Goal: Communication & Community: Share content

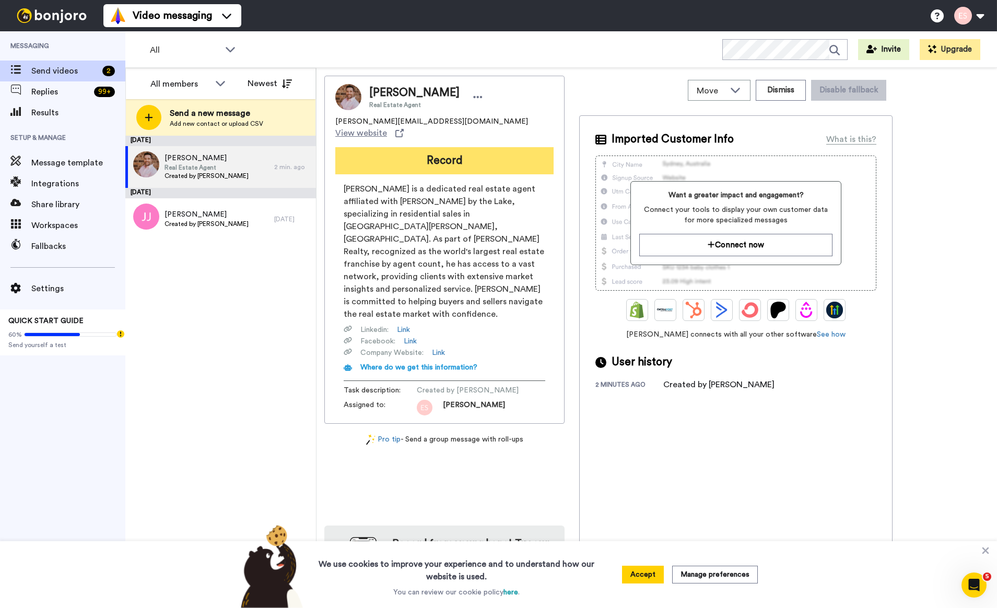
click at [401, 155] on button "Record" at bounding box center [444, 160] width 218 height 27
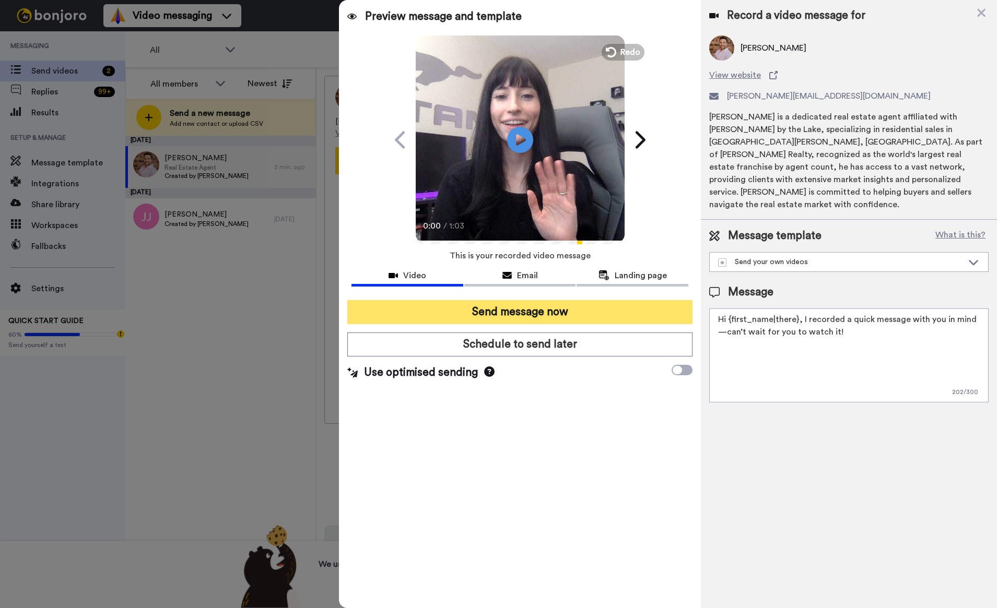
click at [594, 311] on button "Send message now" at bounding box center [519, 312] width 345 height 24
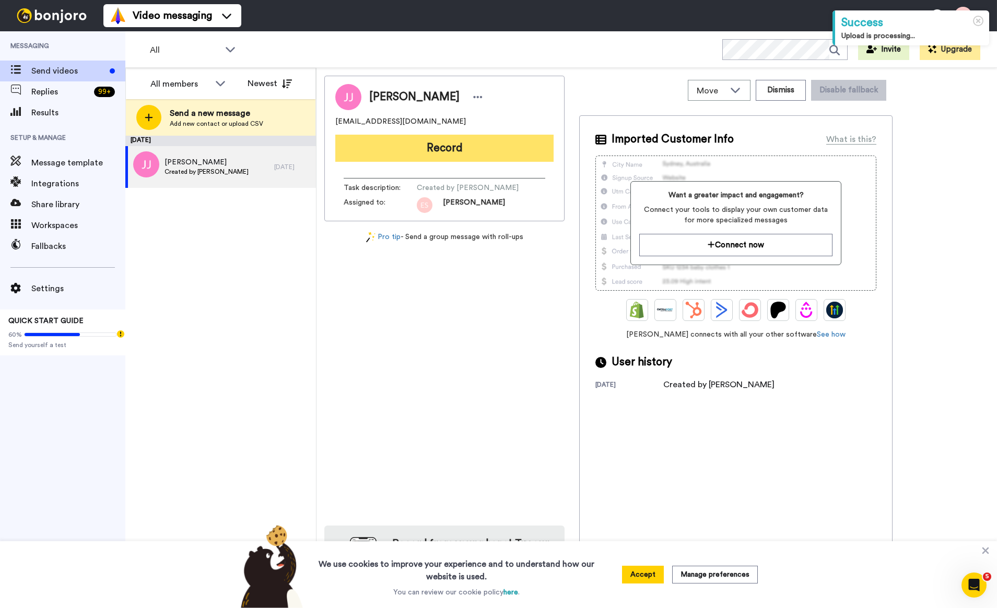
click at [420, 154] on button "Record" at bounding box center [444, 148] width 218 height 27
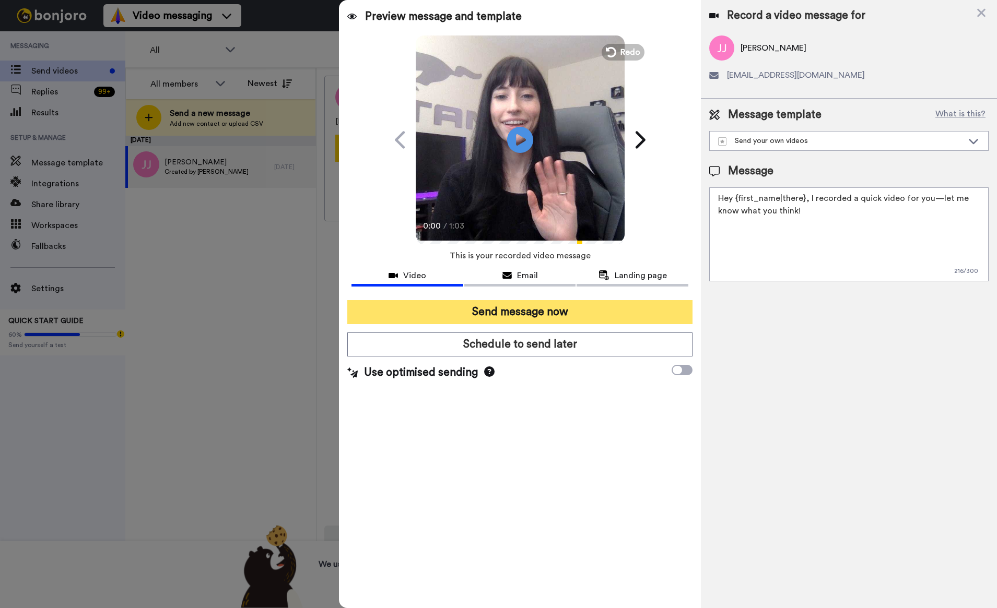
click at [475, 311] on button "Send message now" at bounding box center [519, 312] width 345 height 24
